Goal: Transaction & Acquisition: Purchase product/service

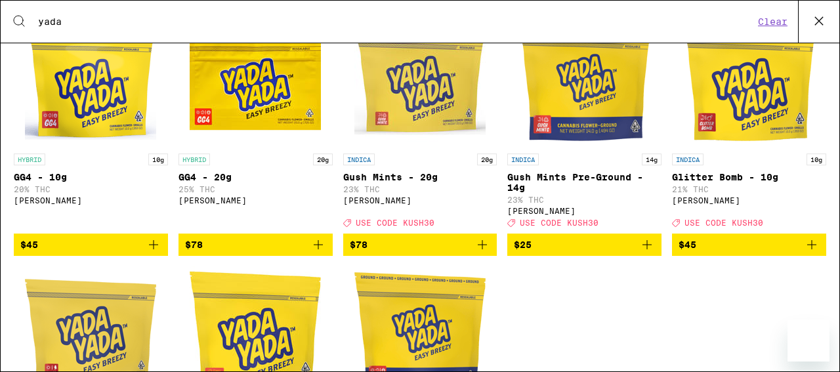
scroll to position [222, 0]
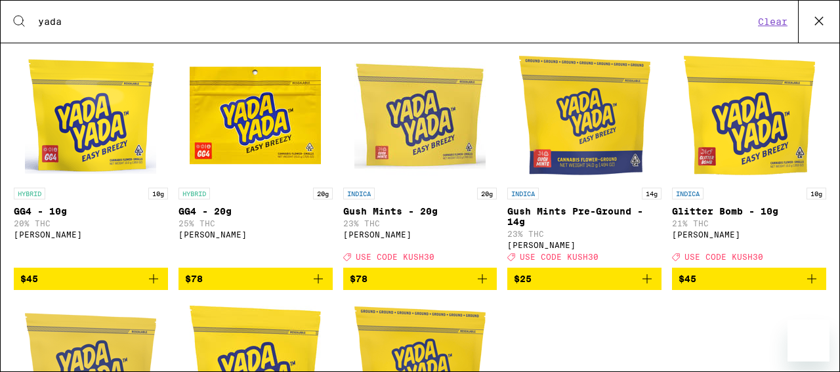
click at [641, 287] on icon "Add to bag" at bounding box center [647, 279] width 16 height 16
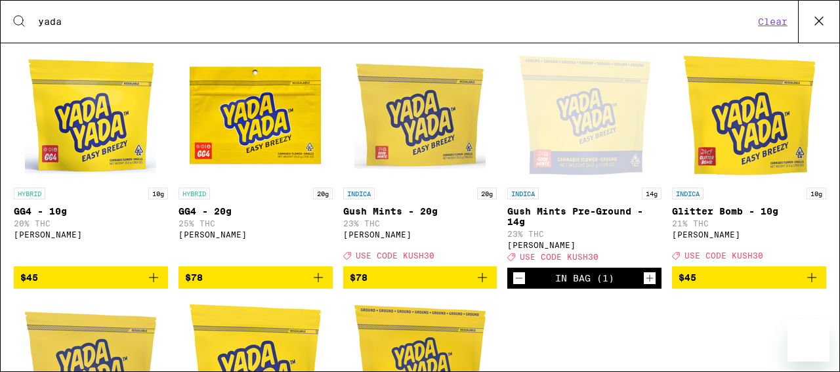
click at [644, 286] on icon "Increment" at bounding box center [650, 278] width 12 height 16
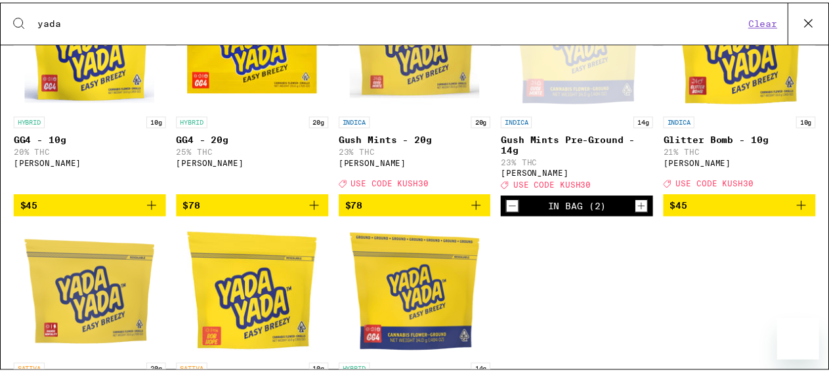
scroll to position [0, 0]
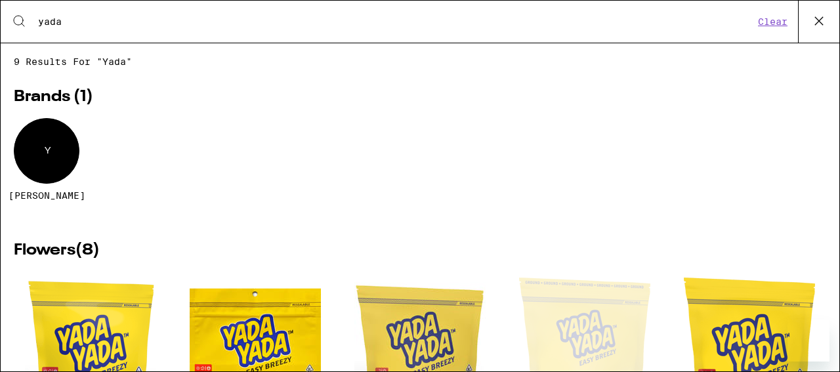
click at [825, 23] on icon at bounding box center [819, 21] width 20 height 20
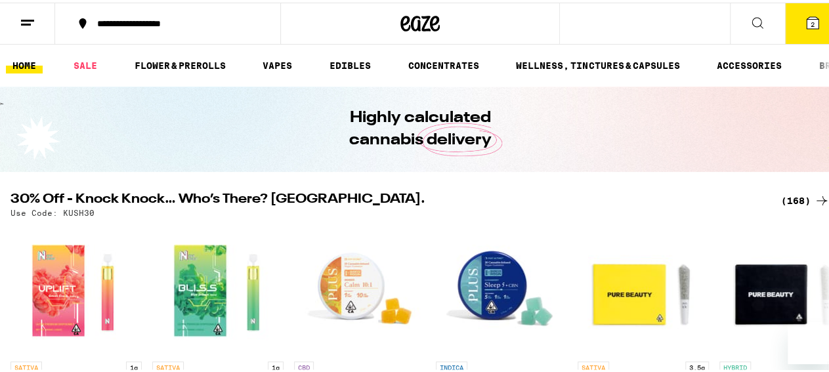
click at [787, 20] on button "2" at bounding box center [812, 21] width 55 height 41
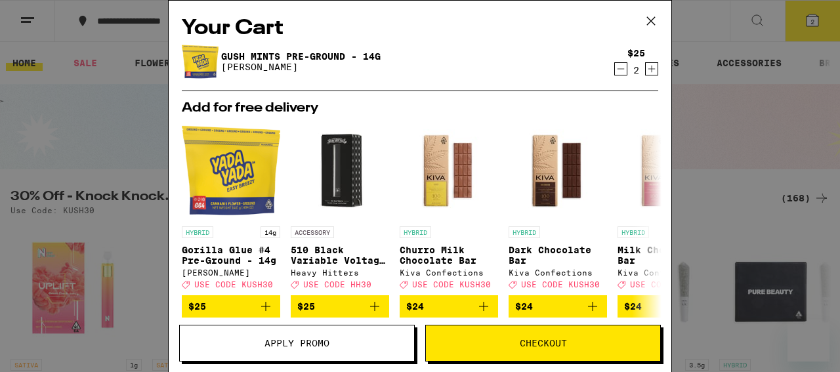
click at [655, 16] on icon at bounding box center [651, 21] width 20 height 20
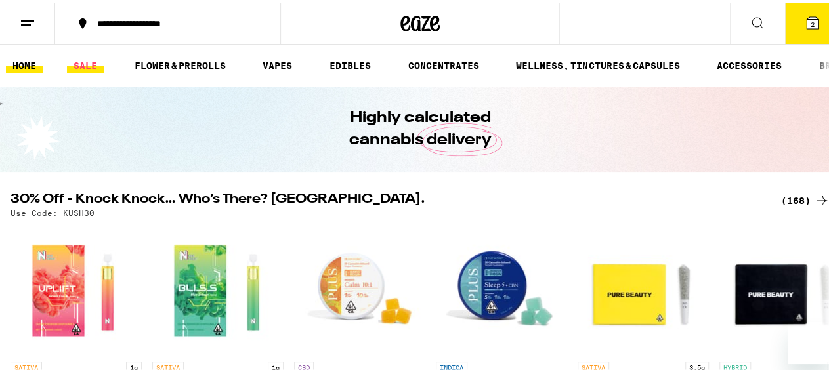
click at [93, 58] on link "SALE" at bounding box center [85, 63] width 37 height 16
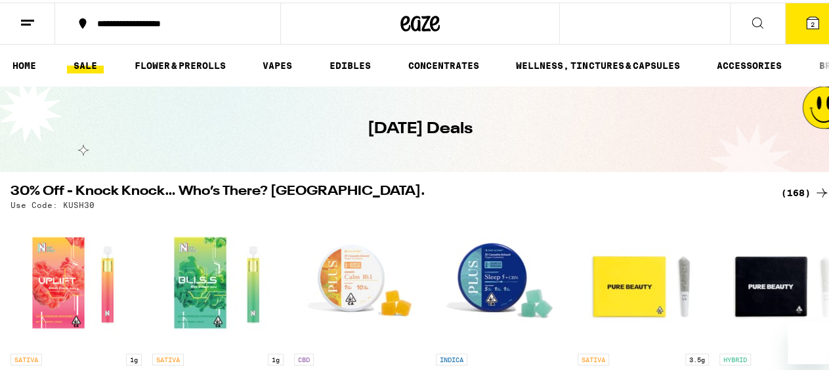
click at [807, 17] on icon at bounding box center [813, 20] width 12 height 12
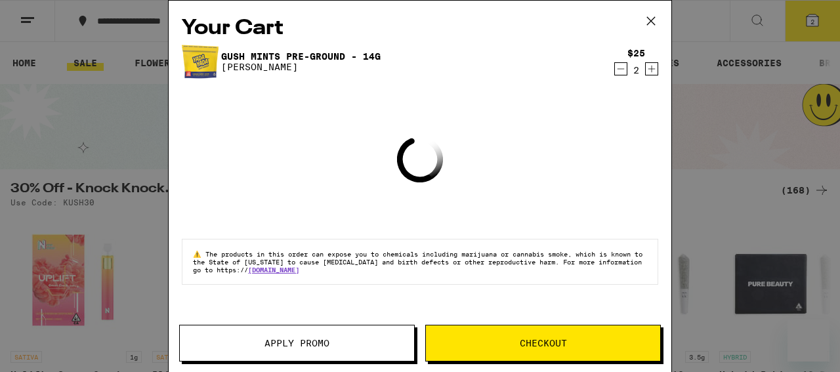
click at [308, 335] on button "Apply Promo" at bounding box center [297, 343] width 236 height 37
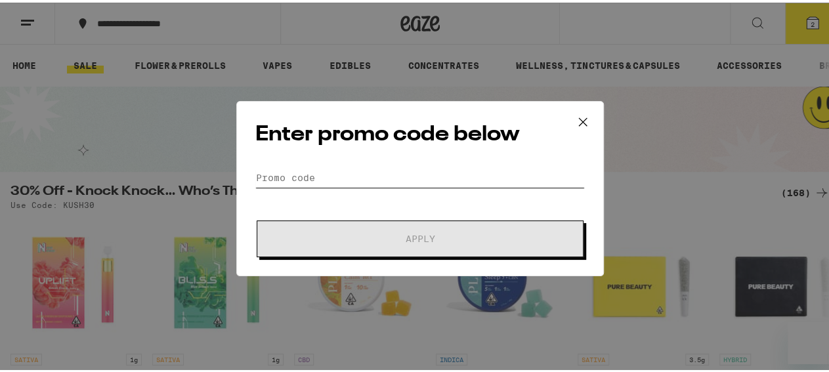
click at [359, 175] on input "Promo Code" at bounding box center [420, 175] width 330 height 20
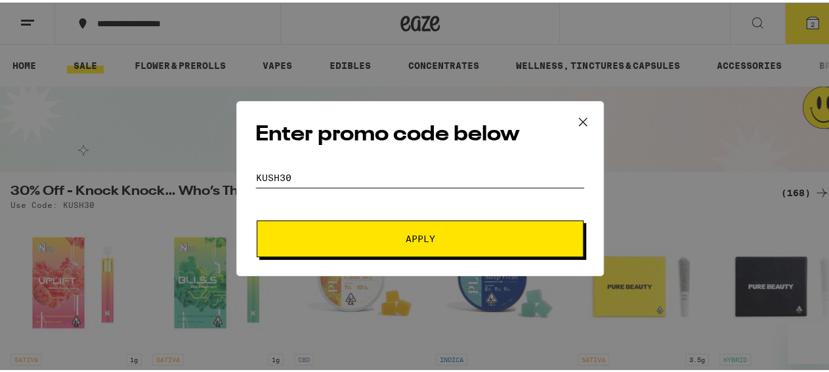
type input "kush30"
click at [338, 234] on span "Apply" at bounding box center [420, 236] width 236 height 9
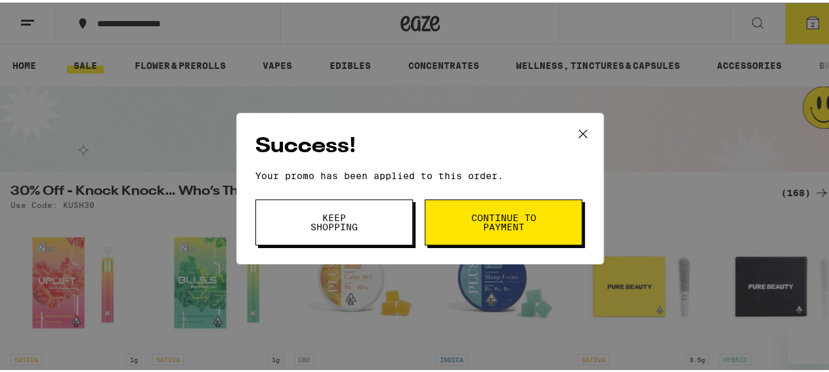
click at [491, 204] on button "Continue to payment" at bounding box center [504, 220] width 158 height 46
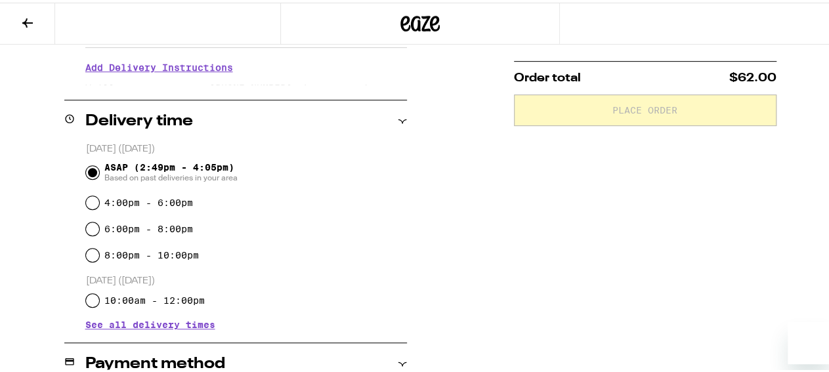
scroll to position [273, 0]
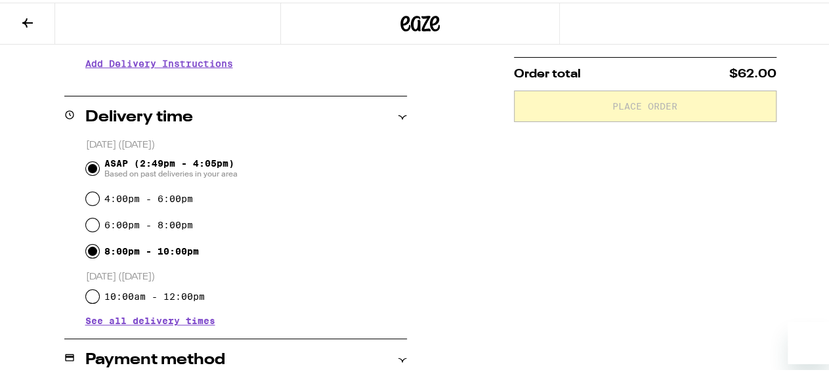
click at [87, 252] on input "8:00pm - 10:00pm" at bounding box center [92, 248] width 13 height 13
radio input "true"
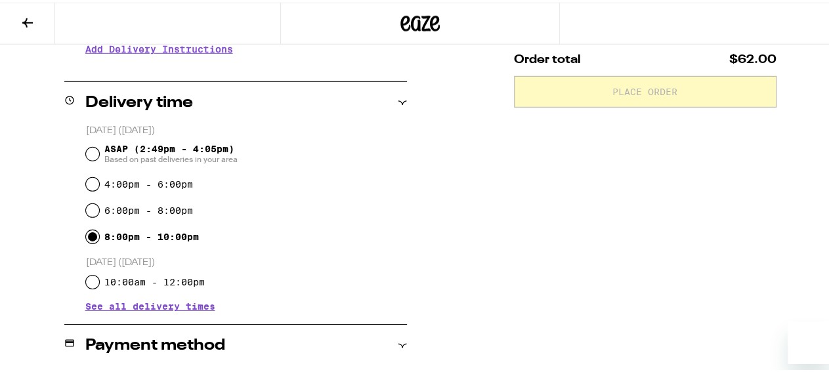
scroll to position [481, 0]
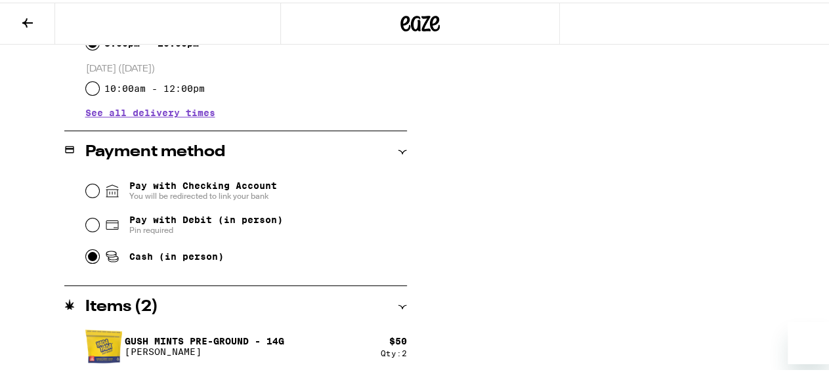
click at [87, 255] on input "Cash (in person)" at bounding box center [92, 253] width 13 height 13
radio input "true"
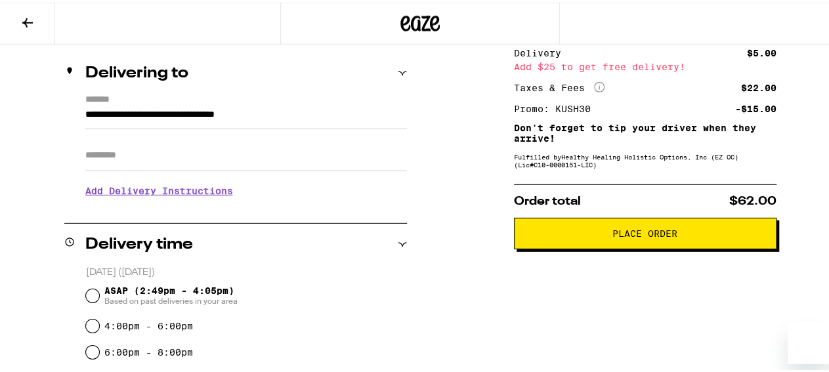
scroll to position [205, 0]
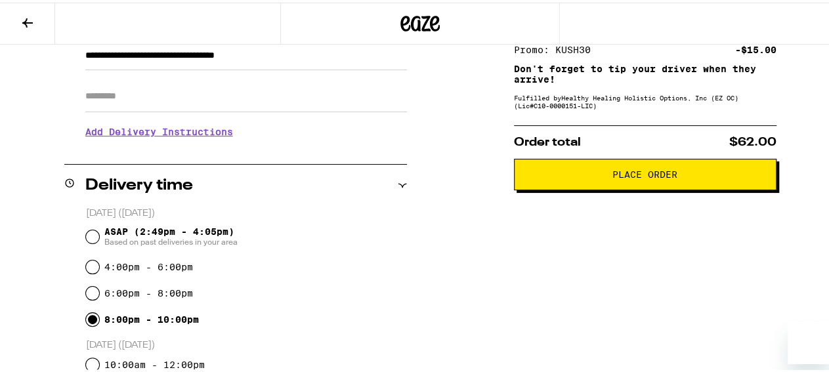
click at [593, 177] on span "Place Order" at bounding box center [645, 171] width 240 height 9
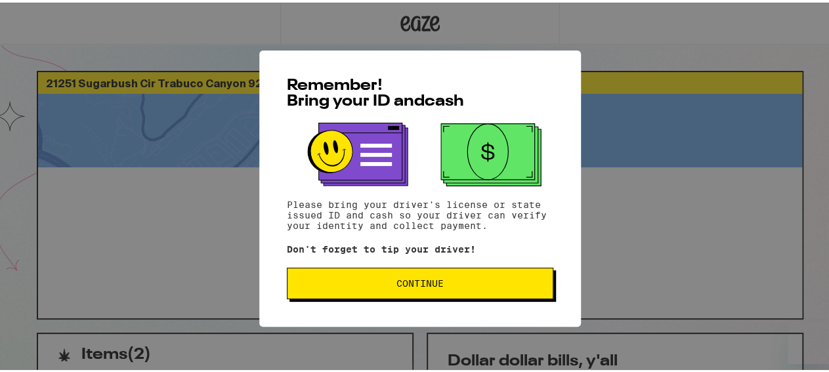
click at [334, 286] on span "Continue" at bounding box center [420, 280] width 244 height 9
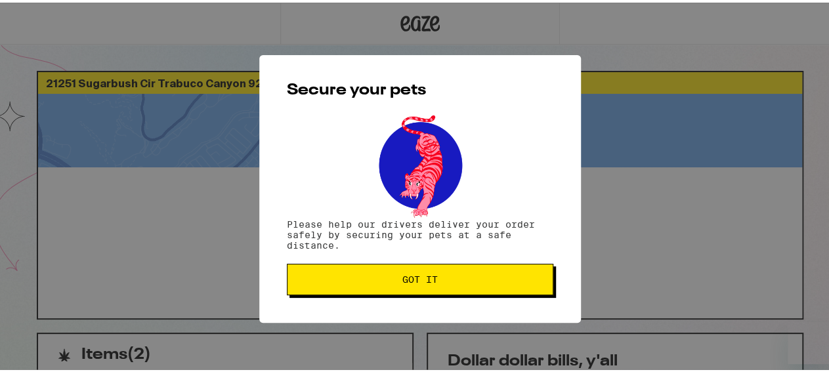
click at [431, 276] on span "Got it" at bounding box center [419, 276] width 35 height 9
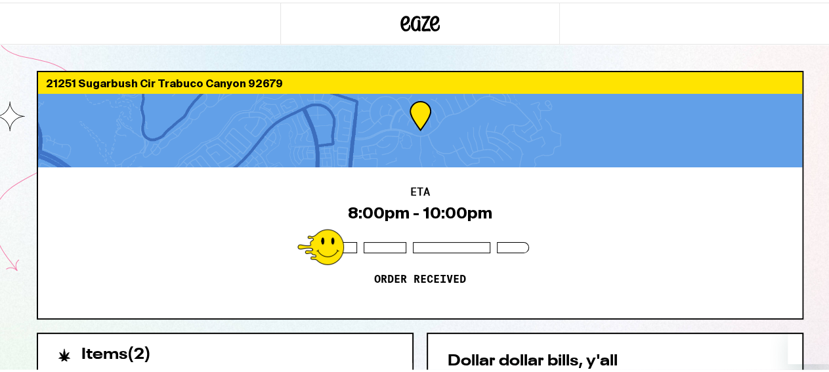
click at [414, 22] on icon at bounding box center [421, 21] width 20 height 16
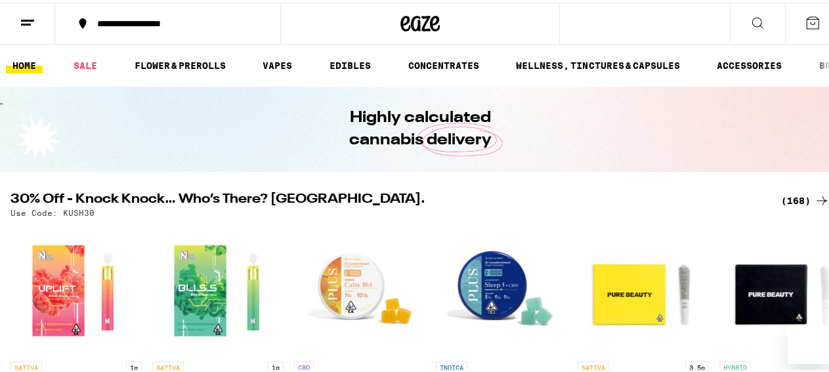
click at [32, 15] on icon at bounding box center [28, 20] width 16 height 16
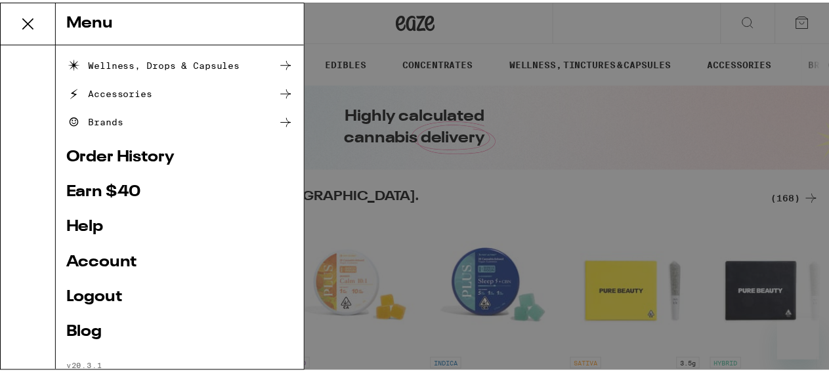
scroll to position [230, 0]
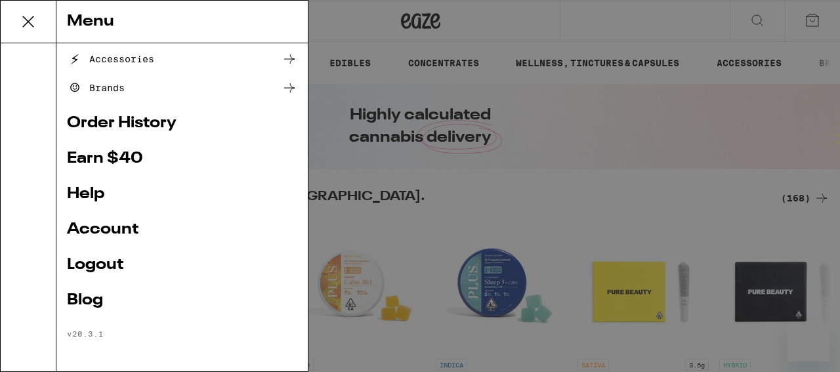
click at [106, 226] on link "Account" at bounding box center [182, 230] width 230 height 16
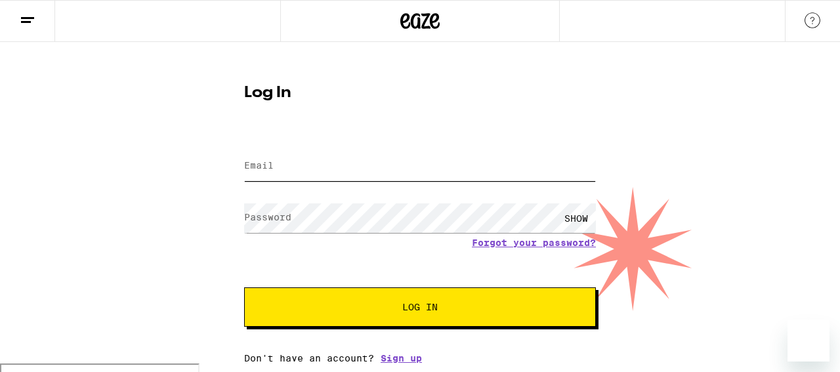
click at [310, 168] on input "Email" at bounding box center [420, 167] width 352 height 30
type input "sabrinabradley@gmail.com"
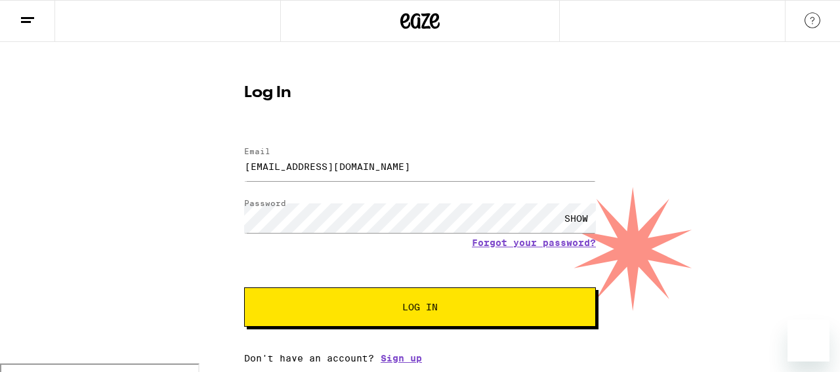
click at [347, 308] on span "Log In" at bounding box center [420, 307] width 246 height 9
